Goal: Information Seeking & Learning: Learn about a topic

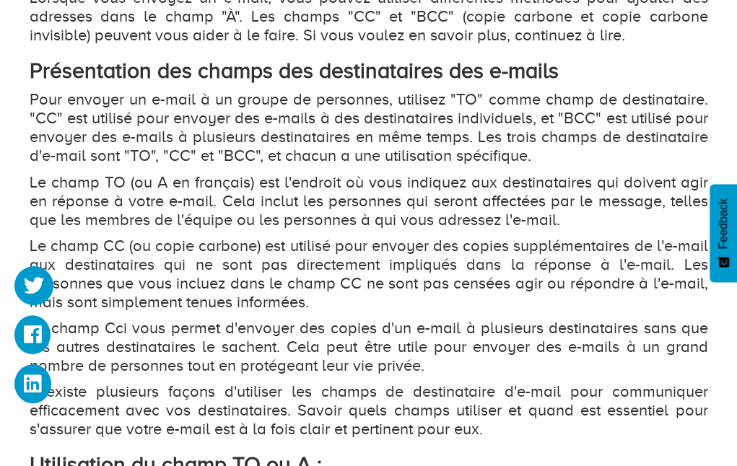
scroll to position [930, 0]
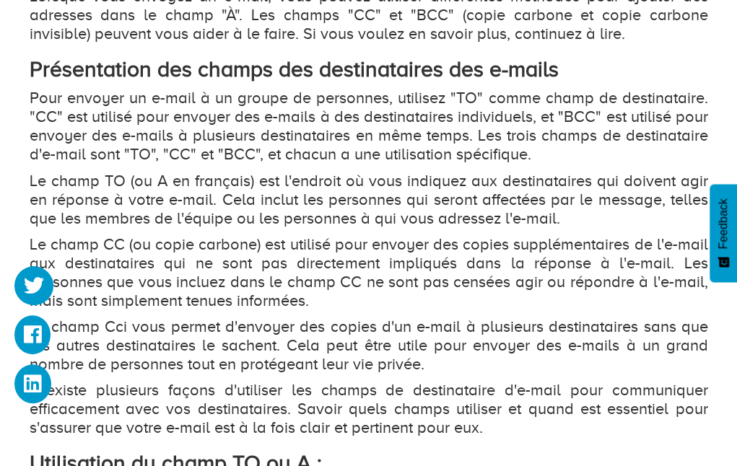
click at [409, 151] on p "Pour envoyer un e-mail à un groupe de personnes, utilisez "TO" comme champ de d…" at bounding box center [369, 126] width 678 height 75
click at [320, 148] on p "Pour envoyer un e-mail à un groupe de personnes, utilisez "TO" comme champ de d…" at bounding box center [369, 126] width 678 height 75
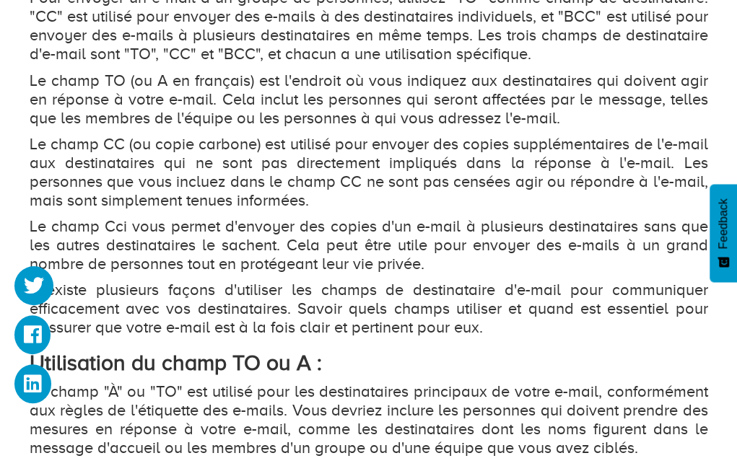
scroll to position [1031, 0]
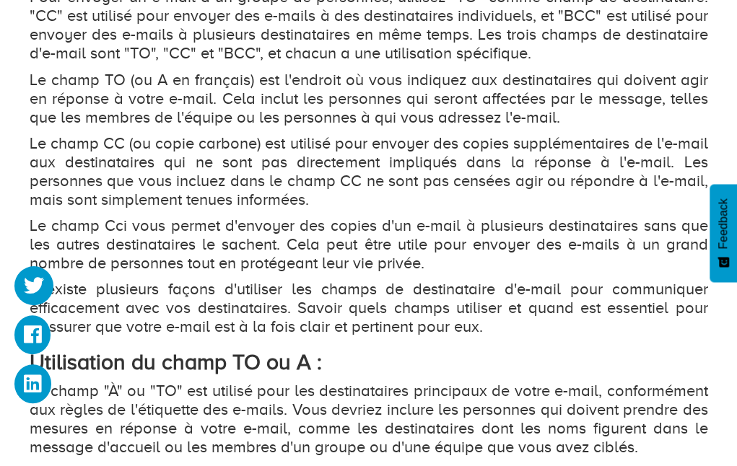
click at [222, 177] on p "Le champ CC (ou copie carbone) est utilisé pour envoyer des copies supplémentai…" at bounding box center [369, 171] width 678 height 75
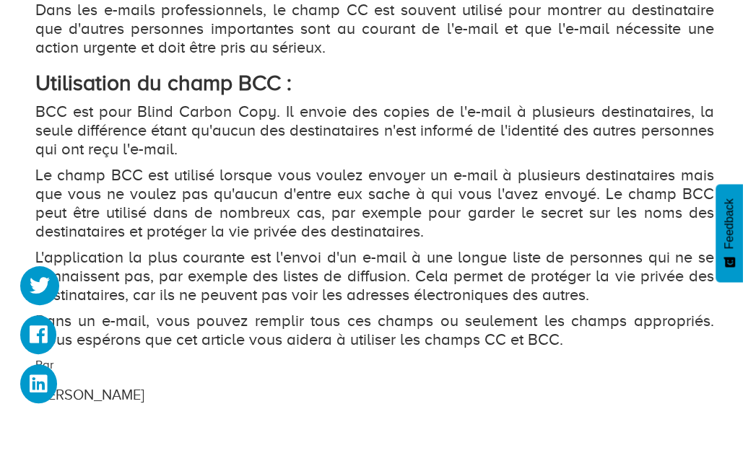
scroll to position [1820, 0]
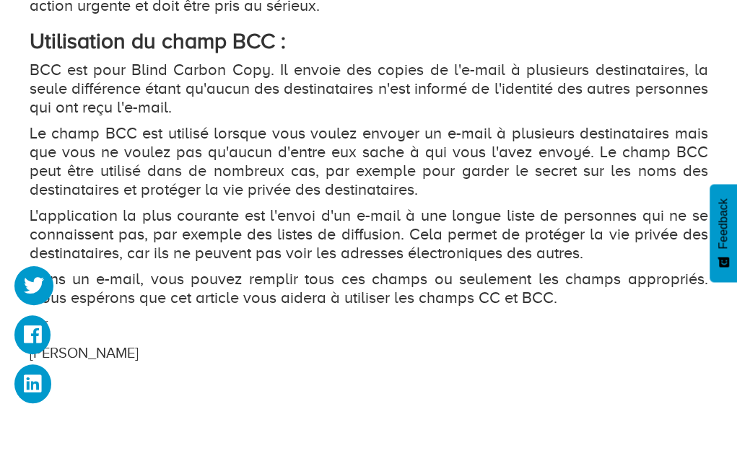
click at [183, 79] on p "BCC est pour Blind Carbon Copy. Il envoie des copies de l'e-mail à plusieurs de…" at bounding box center [369, 89] width 678 height 56
